Goal: Transaction & Acquisition: Purchase product/service

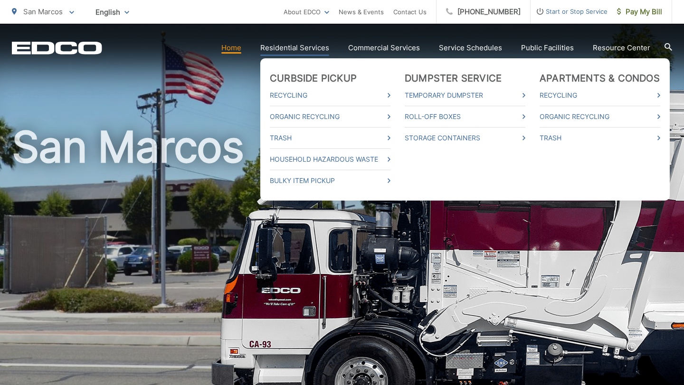
click at [290, 46] on link "Residential Services" at bounding box center [294, 47] width 69 height 11
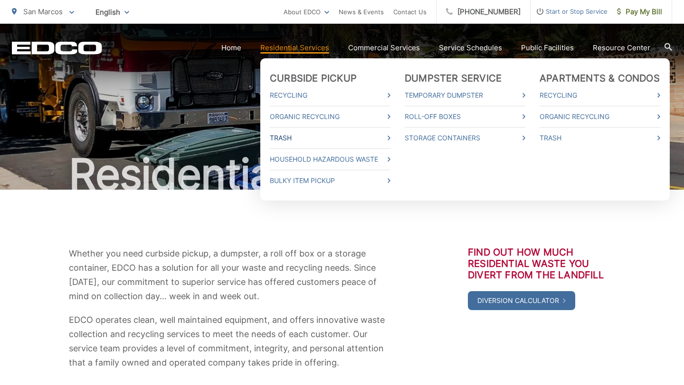
click at [295, 136] on link "Trash" at bounding box center [330, 137] width 121 height 11
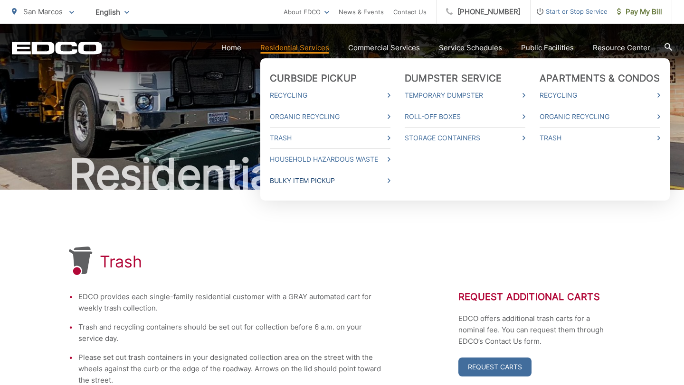
click at [326, 180] on link "Bulky Item Pickup" at bounding box center [330, 180] width 121 height 11
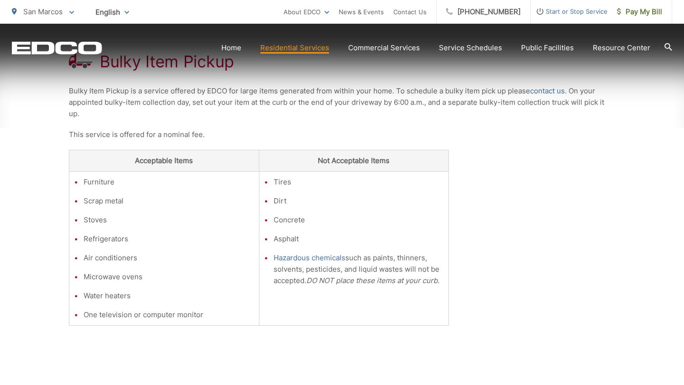
scroll to position [197, 0]
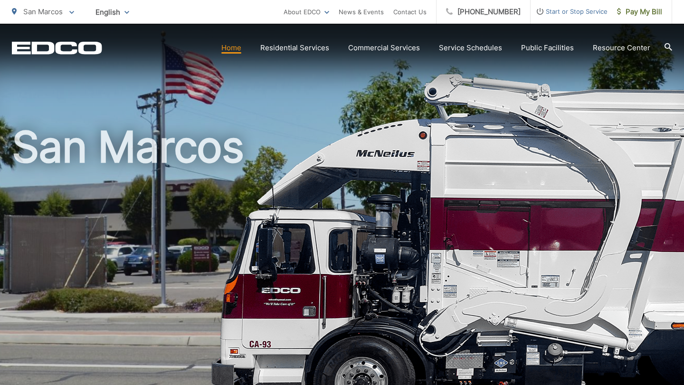
click at [73, 9] on span at bounding box center [71, 11] width 5 height 11
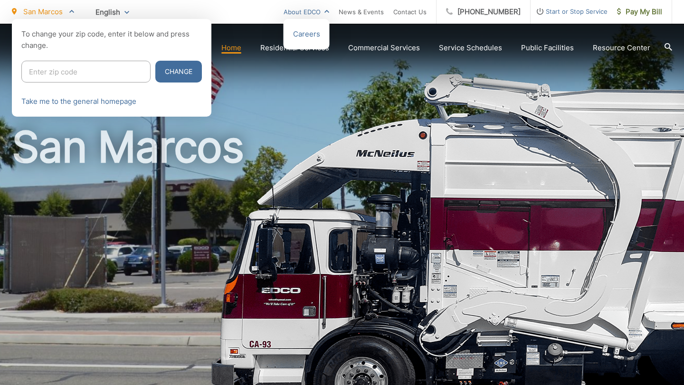
click at [329, 11] on link "About EDCO" at bounding box center [306, 11] width 46 height 11
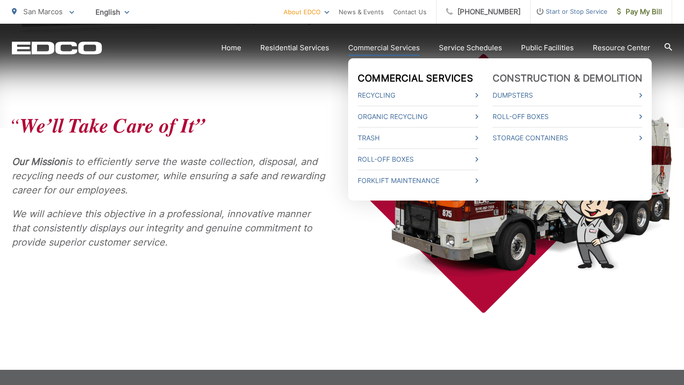
scroll to position [391, 0]
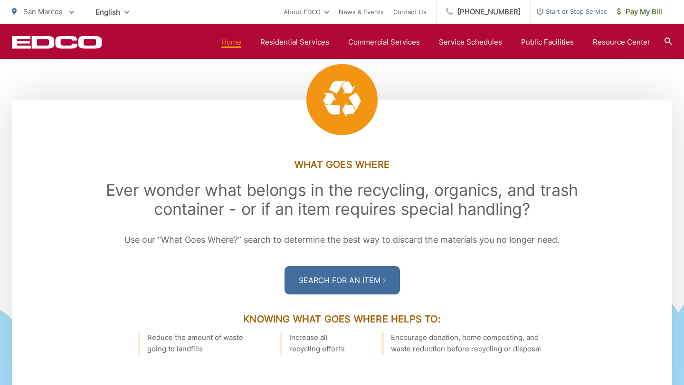
scroll to position [1134, 0]
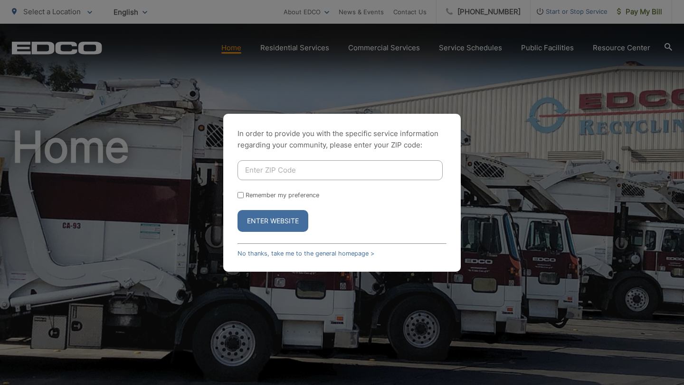
click at [286, 218] on button "Enter Website" at bounding box center [272, 221] width 71 height 22
click at [299, 169] on input "Enter ZIP Code" at bounding box center [339, 170] width 205 height 20
type input "92078"
click at [300, 226] on button "Enter Website" at bounding box center [272, 221] width 71 height 22
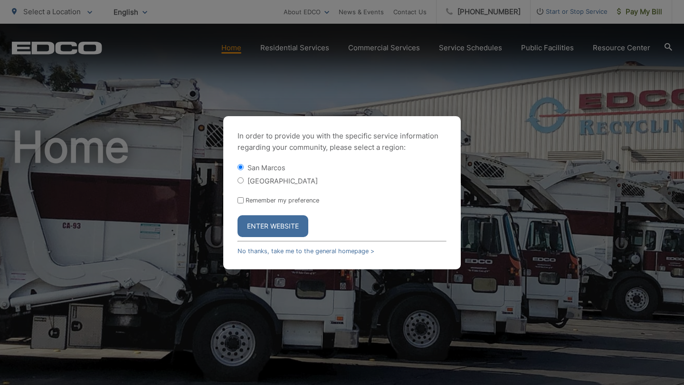
click at [294, 221] on button "Enter Website" at bounding box center [272, 227] width 71 height 22
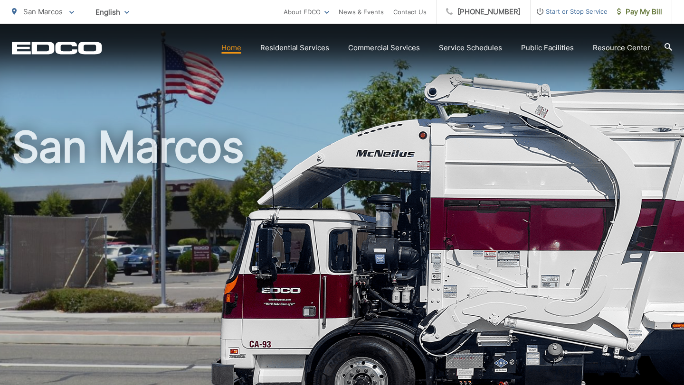
click at [227, 51] on link "Home" at bounding box center [231, 47] width 20 height 11
click at [652, 10] on span "Pay My Bill" at bounding box center [639, 11] width 45 height 11
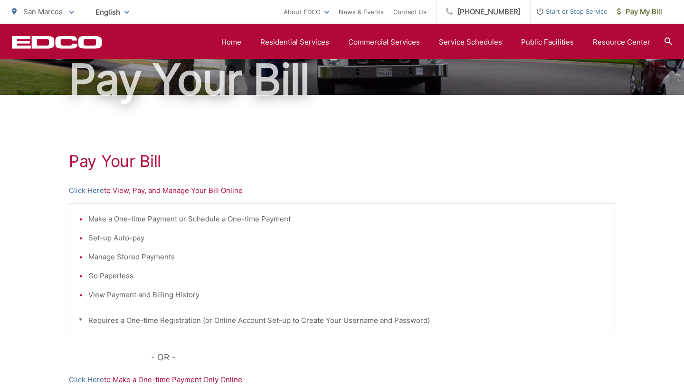
scroll to position [94, 0]
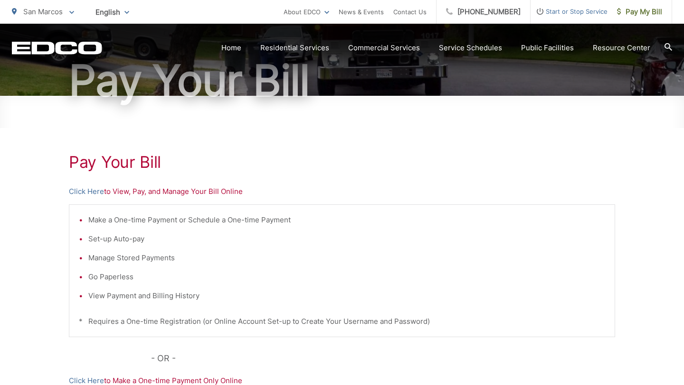
click at [187, 296] on li "View Payment and Billing History" at bounding box center [346, 296] width 516 height 11
click at [125, 193] on p "Click Here to View, Pay, and Manage Your Bill Online" at bounding box center [342, 191] width 546 height 11
click at [127, 191] on p "Click Here to View, Pay, and Manage Your Bill Online" at bounding box center [342, 191] width 546 height 11
click at [98, 194] on link "Click Here" at bounding box center [86, 191] width 35 height 11
